Goal: Check status

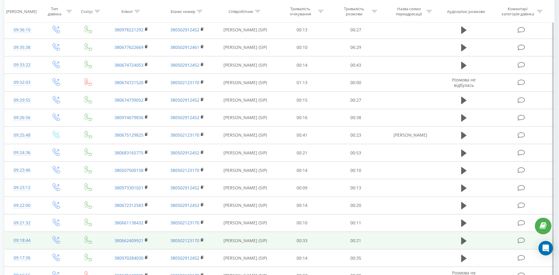
scroll to position [1595, 0]
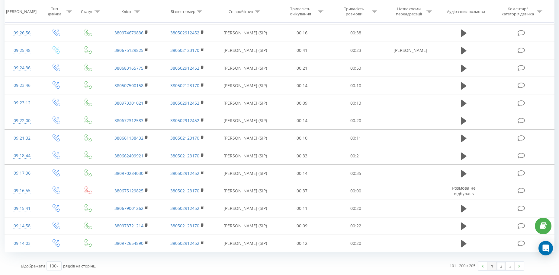
click at [492, 268] on link "1" at bounding box center [491, 266] width 9 height 8
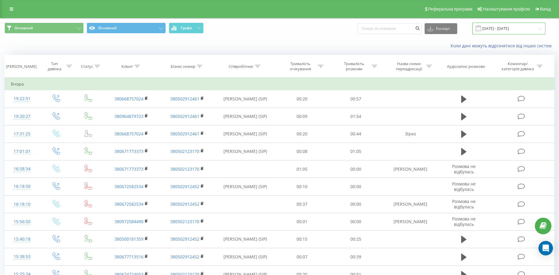
click at [489, 29] on input "[DATE] - [DATE]" at bounding box center [508, 29] width 73 height 12
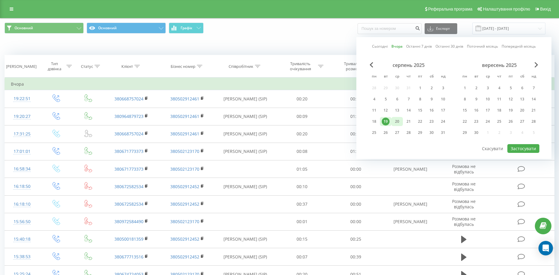
click at [399, 124] on div "20" at bounding box center [397, 122] width 8 height 8
click at [529, 149] on button "Застосувати" at bounding box center [523, 148] width 32 height 9
type input "[DATE] - [DATE]"
